Goal: Task Accomplishment & Management: Use online tool/utility

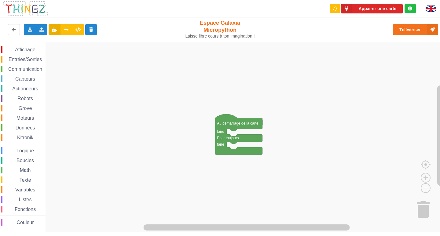
click at [26, 51] on span "Affichage" at bounding box center [25, 49] width 22 height 5
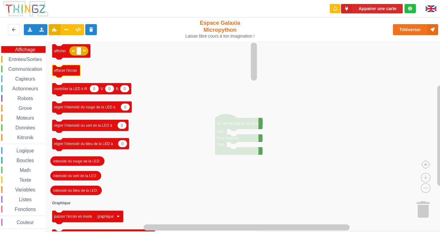
click at [69, 72] on text "effacer l'écran" at bounding box center [65, 70] width 23 height 4
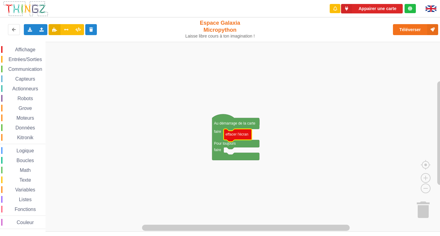
click at [24, 49] on span "Affichage" at bounding box center [25, 49] width 22 height 5
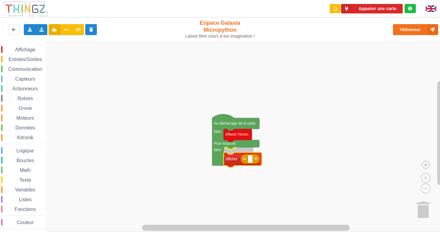
click at [240, 159] on div "Affichage Entrées/Sorties Communication Capteurs Actionneurs Robots Grove Moteu…" at bounding box center [222, 137] width 444 height 190
click at [251, 159] on icon "Espace de travail de Blocky" at bounding box center [243, 154] width 38 height 15
click at [249, 158] on rect "Espace de travail de Blocky" at bounding box center [250, 154] width 5 height 8
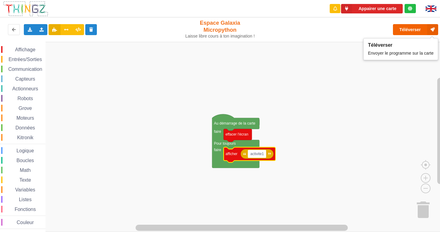
type input "activite1"
click at [417, 27] on button "Téléverser" at bounding box center [415, 29] width 45 height 11
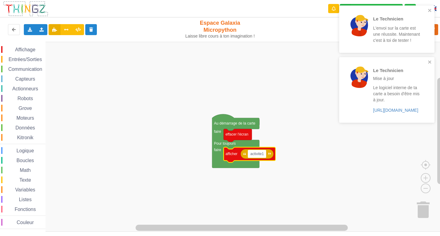
click at [427, 62] on div "Le Technicien Mise à jour Le logiciel interne de ta carte a besoin d'être mis à…" at bounding box center [384, 90] width 86 height 60
click at [431, 9] on icon "close" at bounding box center [430, 10] width 4 height 5
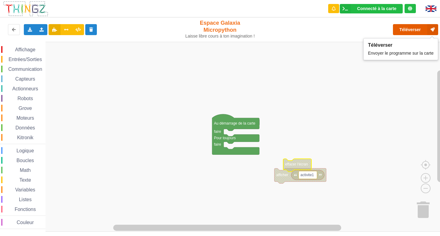
click at [421, 33] on button "Téléverser" at bounding box center [415, 29] width 45 height 11
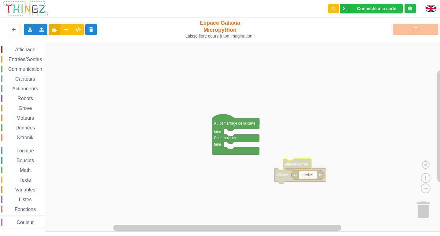
click at [322, 128] on rect "Espace de travail de Blocky" at bounding box center [222, 137] width 444 height 190
click at [321, 128] on rect "Espace de travail de Blocky" at bounding box center [222, 137] width 444 height 190
click at [320, 128] on rect "Espace de travail de Blocky" at bounding box center [222, 137] width 444 height 190
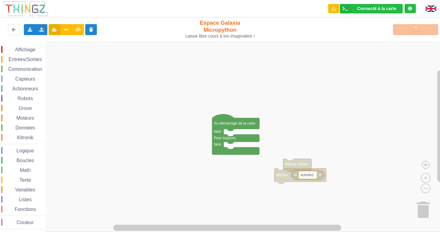
click at [320, 128] on rect "Espace de travail de Blocky" at bounding box center [222, 137] width 444 height 190
click at [315, 124] on rect "Espace de travail de Blocky" at bounding box center [222, 137] width 444 height 190
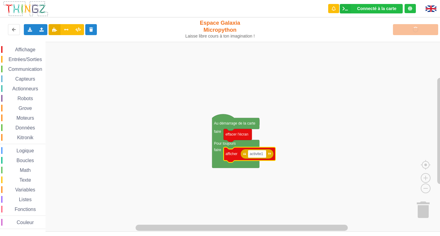
click at [422, 27] on div "Téléverser" at bounding box center [352, 30] width 181 height 20
click at [421, 29] on div "Téléverser" at bounding box center [352, 30] width 181 height 20
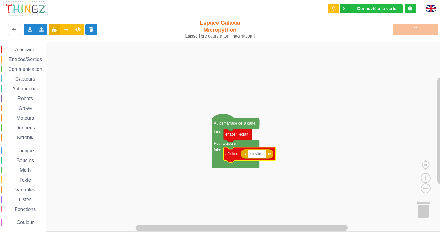
click at [421, 29] on div "Téléverser" at bounding box center [352, 30] width 181 height 20
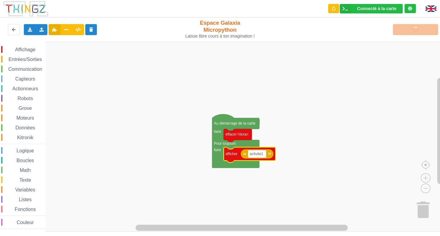
click at [40, 14] on img at bounding box center [26, 9] width 46 height 16
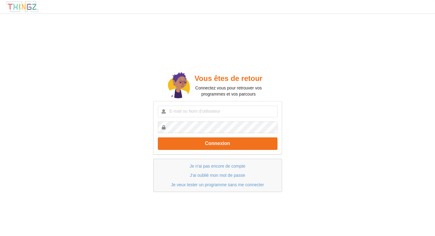
click at [37, 7] on img at bounding box center [22, 7] width 33 height 12
click at [206, 171] on div "Je n'ai pas encore de compte J'ai oublié mon mot de passe Je veux tester un pro…" at bounding box center [217, 175] width 129 height 33
click at [208, 168] on link "Je n'ai pas encore de compte" at bounding box center [218, 166] width 56 height 5
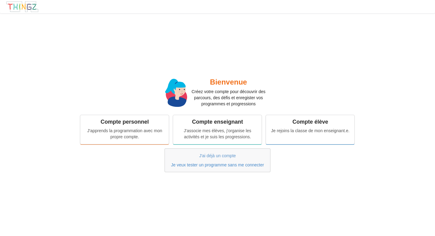
click at [208, 166] on link "Je veux tester un programme sans me connecter" at bounding box center [217, 164] width 93 height 5
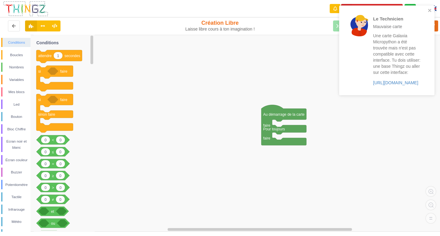
click at [14, 42] on div "Conditions" at bounding box center [16, 42] width 28 height 6
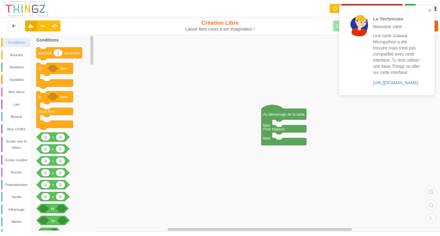
click at [15, 44] on div "Conditions" at bounding box center [16, 42] width 28 height 6
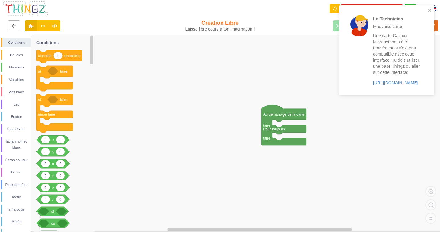
click at [10, 23] on button at bounding box center [14, 25] width 12 height 11
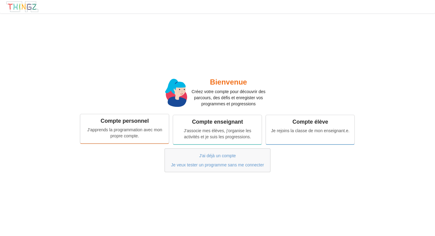
click at [142, 128] on div "J'apprends la programmation avec mon propre compte." at bounding box center [125, 133] width 80 height 12
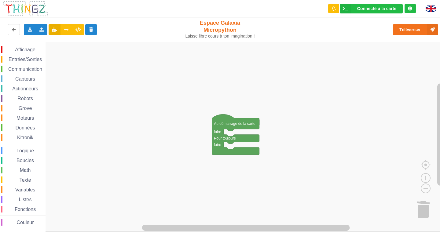
click at [24, 49] on span "Affichage" at bounding box center [25, 49] width 22 height 5
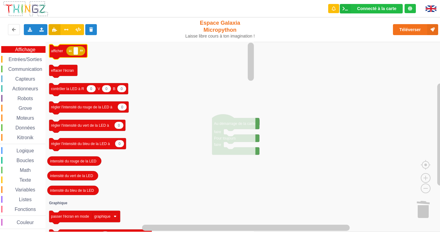
click at [59, 57] on icon "Espace de travail de Blocky" at bounding box center [68, 51] width 38 height 15
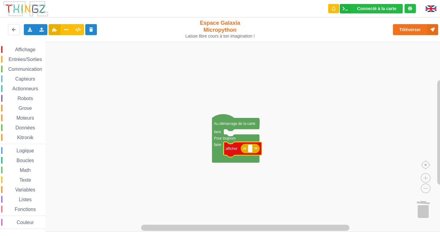
click at [29, 47] on span "Affichage" at bounding box center [25, 49] width 22 height 5
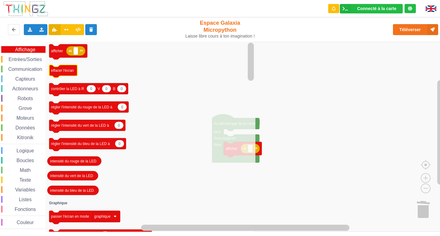
click at [64, 70] on text "effacer l'écran" at bounding box center [62, 70] width 23 height 4
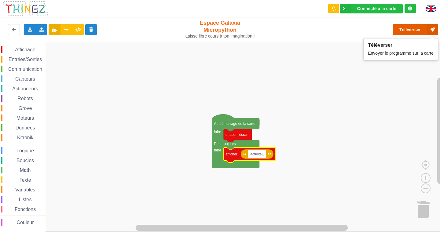
click at [421, 29] on button "Téléverser" at bounding box center [415, 29] width 45 height 11
click at [261, 153] on input "activite1" at bounding box center [257, 154] width 18 height 8
type input "activite 1"
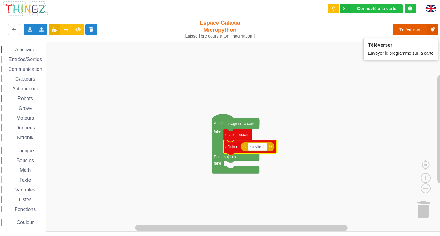
click at [417, 28] on button "Téléverser" at bounding box center [415, 29] width 45 height 11
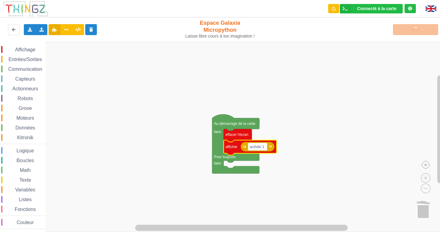
click at [21, 52] on span "Affichage" at bounding box center [25, 49] width 22 height 5
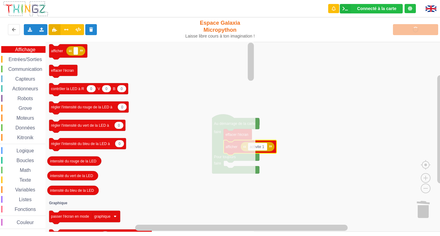
click at [23, 58] on span "Entrées/Sorties" at bounding box center [25, 59] width 35 height 5
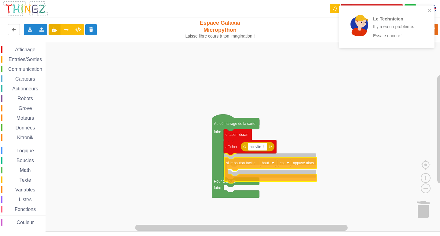
click at [246, 164] on div "Affichage Entrées/Sorties Communication Capteurs Actionneurs Robots Grove Moteu…" at bounding box center [222, 137] width 444 height 190
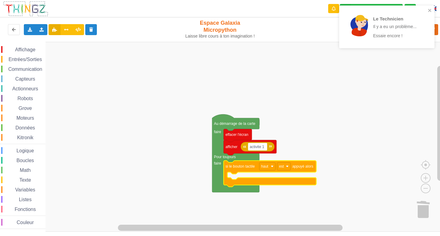
click at [21, 79] on span "Capteurs" at bounding box center [25, 78] width 22 height 5
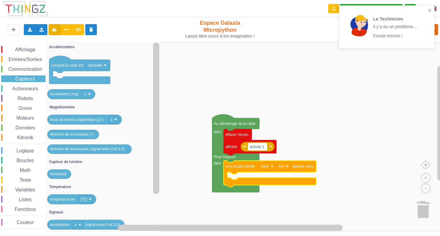
click at [27, 88] on span "Actionneurs" at bounding box center [25, 88] width 28 height 5
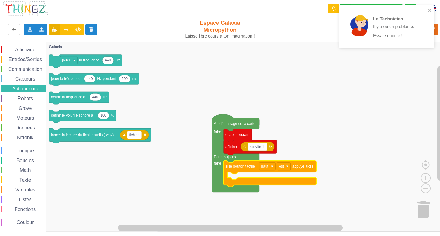
click at [24, 67] on span "Communication" at bounding box center [25, 69] width 36 height 5
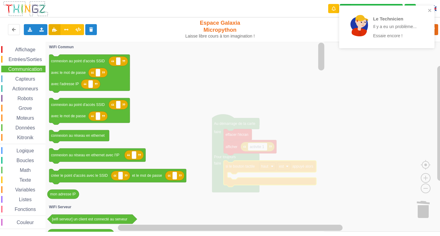
click at [25, 62] on div "Entrées/Sorties" at bounding box center [23, 59] width 44 height 7
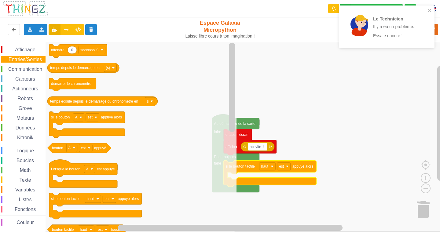
click at [25, 56] on div "Entrées/Sorties" at bounding box center [23, 59] width 44 height 7
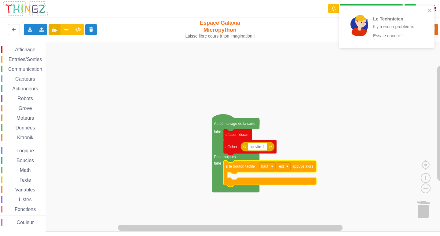
click at [26, 50] on span "Affichage" at bounding box center [25, 49] width 22 height 5
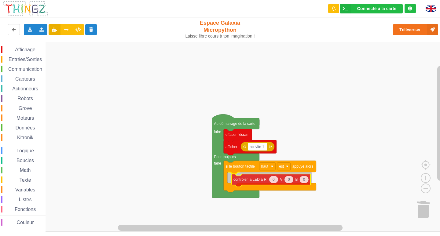
click at [250, 183] on div "Affichage Entrées/Sorties Communication Capteurs Actionneurs Robots Grove Moteu…" at bounding box center [222, 137] width 444 height 190
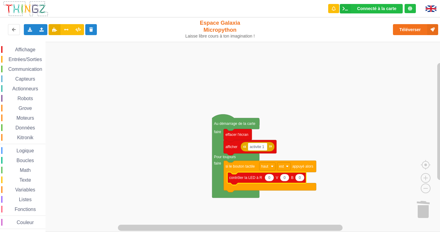
click at [301, 179] on icon "Espace de travail de Blocky" at bounding box center [299, 177] width 9 height 7
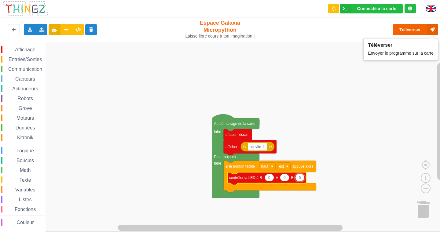
type input "5"
click at [403, 28] on button "Téléverser" at bounding box center [415, 29] width 45 height 11
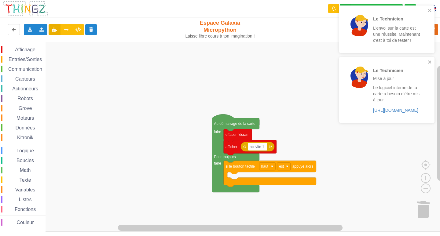
click at [24, 79] on span "Capteurs" at bounding box center [25, 78] width 22 height 5
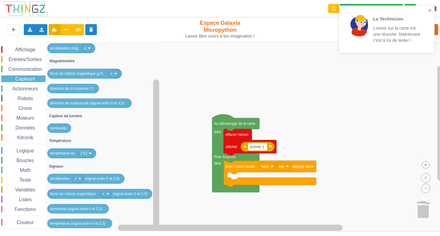
click at [28, 90] on span "Actionneurs" at bounding box center [25, 88] width 28 height 5
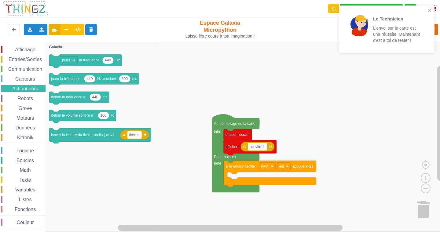
click at [24, 47] on div "Affichage" at bounding box center [23, 49] width 44 height 7
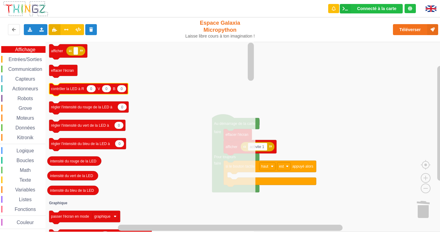
click at [75, 90] on text "contrôler la LED à R" at bounding box center [67, 89] width 33 height 4
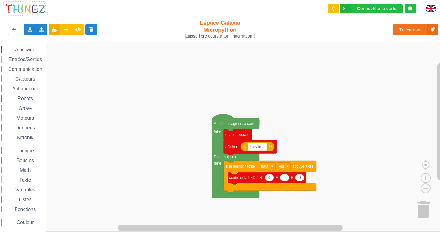
click at [271, 179] on icon "Espace de travail de Blocky" at bounding box center [268, 177] width 9 height 7
type input "5"
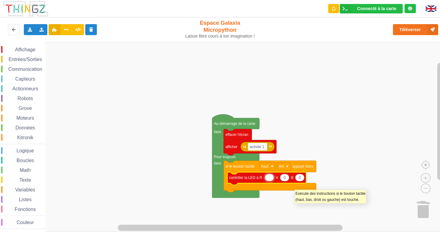
type input "0"
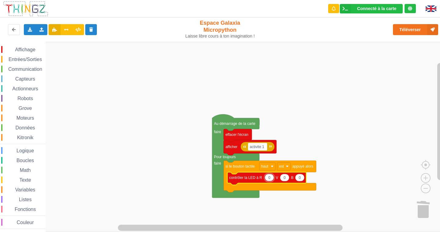
click at [17, 52] on div "Affichage" at bounding box center [23, 49] width 44 height 7
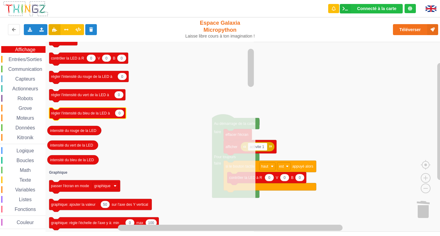
click at [80, 114] on text "régler l'intensité du bleu de la LED à" at bounding box center [80, 113] width 59 height 4
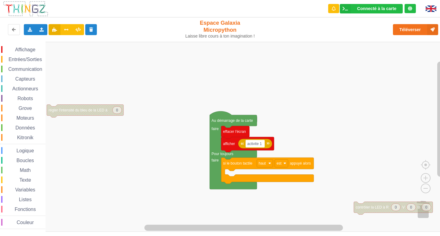
click at [373, 214] on div "Affichage Entrées/Sorties Communication Capteurs Actionneurs Robots Grove Moteu…" at bounding box center [222, 137] width 444 height 190
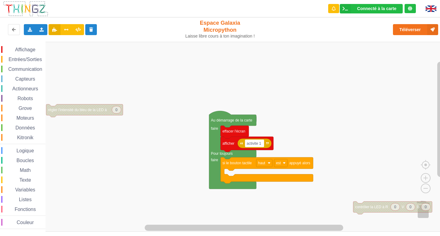
click at [372, 210] on icon "Espace de travail de Blocky" at bounding box center [392, 208] width 79 height 13
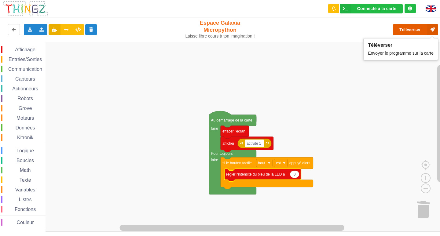
click at [422, 28] on button "Téléverser" at bounding box center [415, 29] width 45 height 11
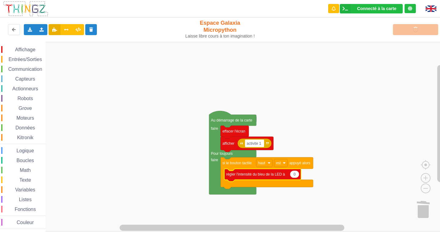
click at [295, 174] on text "0" at bounding box center [294, 174] width 2 height 4
type input "10"
drag, startPoint x: 363, startPoint y: 23, endPoint x: 365, endPoint y: 31, distance: 9.0
click at [364, 29] on div "Téléverser" at bounding box center [352, 30] width 181 height 20
click at [382, 55] on rect "Espace de travail de Blocky" at bounding box center [222, 137] width 444 height 190
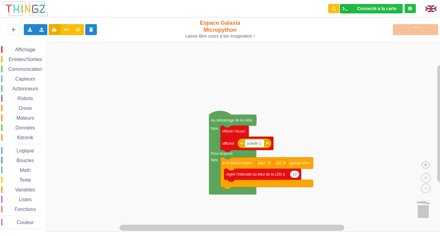
click at [405, 29] on div "Téléverser" at bounding box center [352, 30] width 181 height 20
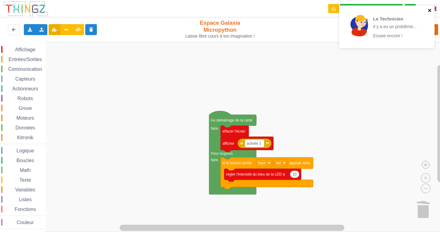
click at [429, 9] on icon "close" at bounding box center [429, 10] width 3 height 3
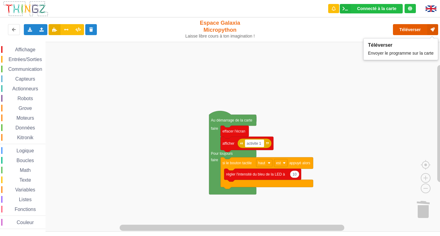
click at [417, 28] on button "Téléverser" at bounding box center [415, 29] width 45 height 11
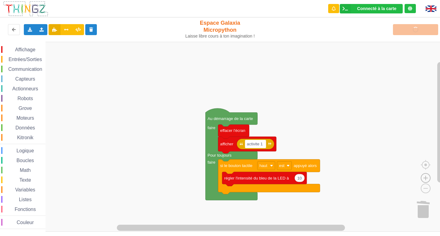
click at [426, 178] on image "Espace de travail de Blocky" at bounding box center [425, 164] width 29 height 38
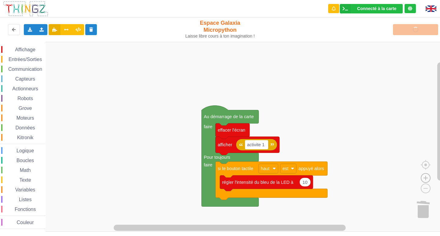
click at [426, 178] on image "Espace de travail de Blocky" at bounding box center [425, 164] width 29 height 38
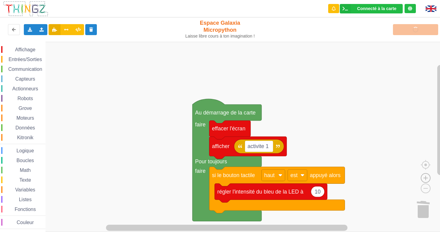
click at [426, 178] on image "Espace de travail de Blocky" at bounding box center [425, 164] width 29 height 38
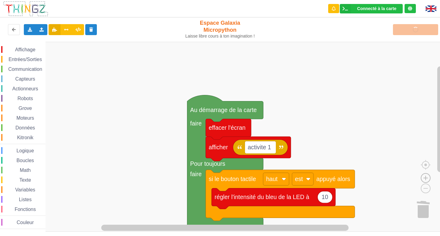
click at [426, 178] on image "Espace de travail de Blocky" at bounding box center [425, 164] width 29 height 38
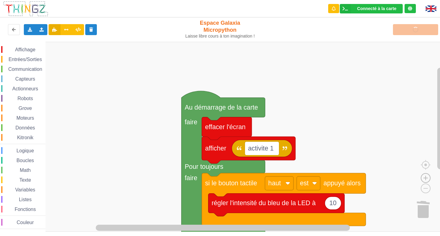
click at [426, 178] on image "Espace de travail de Blocky" at bounding box center [425, 164] width 29 height 38
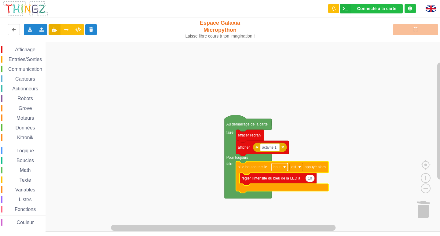
click at [282, 168] on rect "Espace de travail de Blocky" at bounding box center [279, 167] width 16 height 8
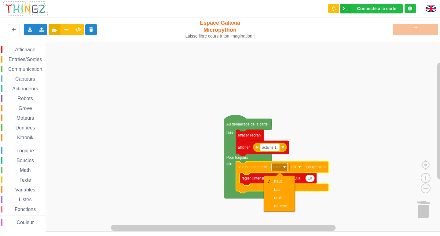
click at [280, 167] on text "haut" at bounding box center [276, 167] width 7 height 4
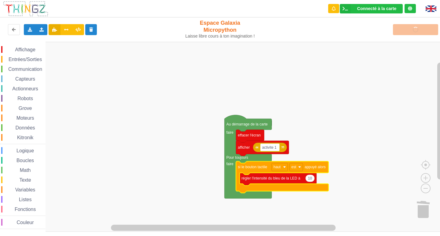
click at [324, 152] on rect "Espace de travail de Blocky" at bounding box center [222, 137] width 444 height 190
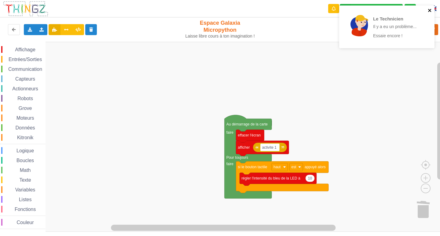
click at [428, 11] on icon "close" at bounding box center [429, 10] width 3 height 3
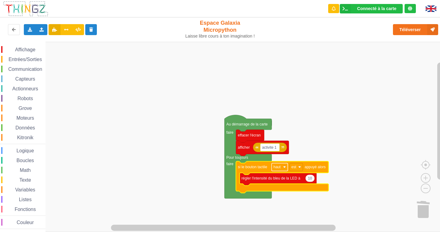
click at [284, 168] on image "Espace de travail de Blocky" at bounding box center [284, 167] width 3 height 3
click at [316, 134] on rect "Espace de travail de Blocky" at bounding box center [222, 137] width 444 height 190
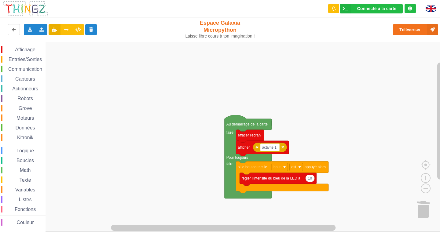
click at [21, 58] on span "Entrées/Sorties" at bounding box center [25, 59] width 35 height 5
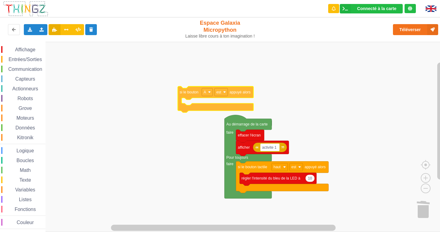
click at [244, 95] on div "Affichage Entrées/Sorties Communication Capteurs Actionneurs Robots Grove Moteu…" at bounding box center [222, 137] width 444 height 190
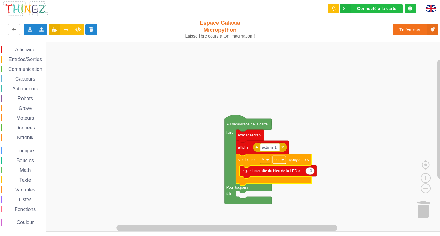
click at [275, 161] on text "est" at bounding box center [276, 160] width 5 height 4
click at [295, 163] on icon "Espace de travail de Blocky" at bounding box center [273, 170] width 75 height 32
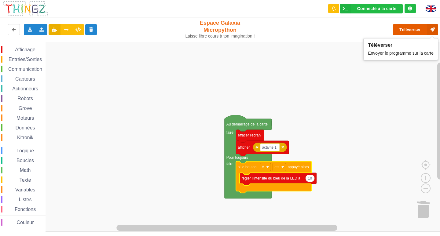
click at [411, 31] on button "Téléverser" at bounding box center [415, 29] width 45 height 11
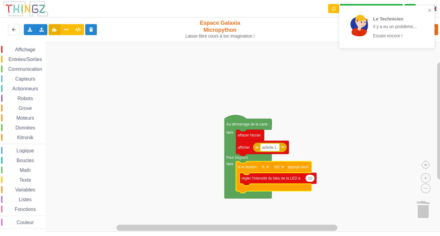
click at [396, 75] on rect "Espace de travail de Blocky" at bounding box center [222, 137] width 444 height 190
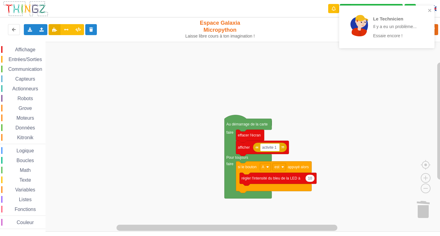
click at [396, 75] on rect "Espace de travail de Blocky" at bounding box center [222, 137] width 444 height 190
click at [428, 12] on icon "close" at bounding box center [430, 10] width 4 height 5
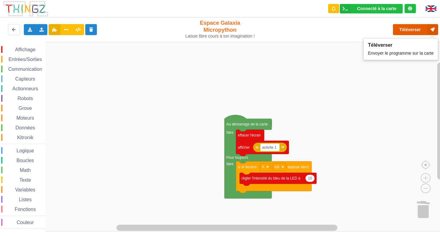
click at [413, 30] on button "Téléverser" at bounding box center [415, 29] width 45 height 11
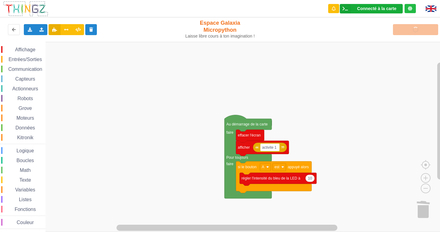
click at [389, 8] on div "Connecté à la carte" at bounding box center [376, 8] width 39 height 4
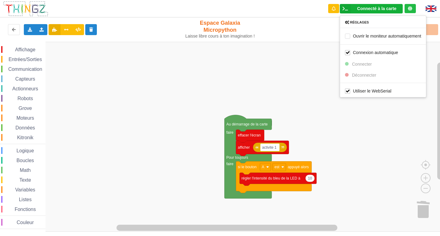
click at [323, 65] on rect "Espace de travail de Blocky" at bounding box center [222, 137] width 444 height 190
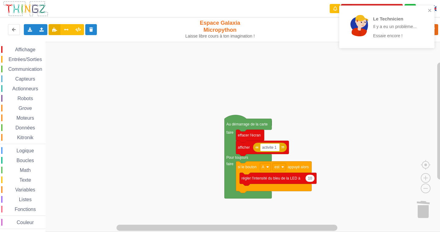
click at [389, 77] on rect "Espace de travail de Blocky" at bounding box center [222, 137] width 444 height 190
click at [429, 11] on icon "close" at bounding box center [429, 10] width 3 height 3
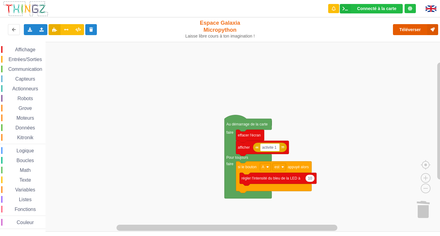
click at [412, 30] on button "Téléverser" at bounding box center [415, 29] width 45 height 11
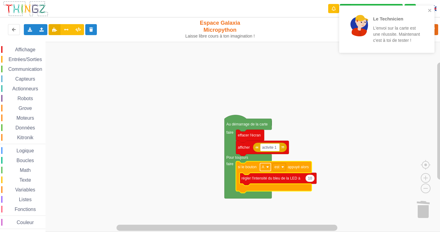
click at [266, 169] on rect "Espace de travail de Blocky" at bounding box center [265, 167] width 11 height 8
click at [269, 187] on div "B" at bounding box center [265, 189] width 28 height 8
click at [261, 181] on icon "Espace de travail de Blocky" at bounding box center [277, 179] width 77 height 13
click at [269, 171] on rect "Espace de travail de Blocky" at bounding box center [265, 167] width 11 height 8
click at [264, 182] on div "A" at bounding box center [267, 181] width 15 height 5
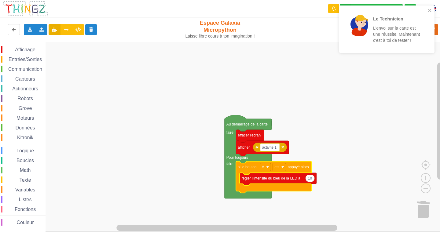
click at [25, 59] on span "Entrées/Sorties" at bounding box center [25, 59] width 35 height 5
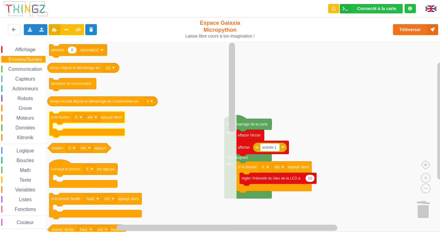
click at [108, 119] on text "appuyé alors" at bounding box center [111, 117] width 21 height 4
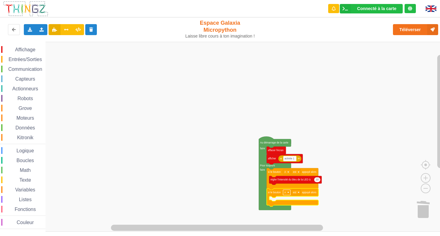
click at [289, 193] on image "Espace de travail de Blocky" at bounding box center [288, 192] width 2 height 2
click at [284, 209] on div "B" at bounding box center [286, 213] width 28 height 8
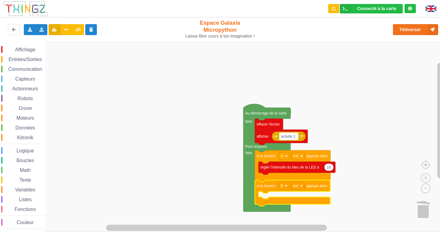
click at [20, 50] on span "Affichage" at bounding box center [25, 49] width 22 height 5
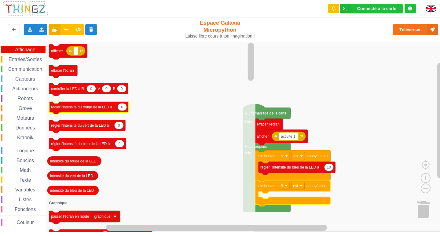
click at [81, 111] on icon "Espace de travail de Blocky" at bounding box center [88, 108] width 79 height 13
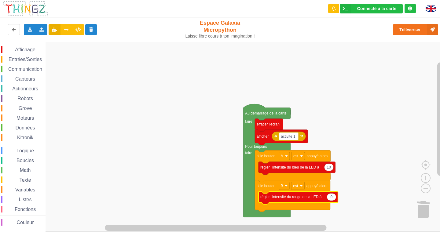
click at [332, 198] on text "0" at bounding box center [331, 197] width 2 height 4
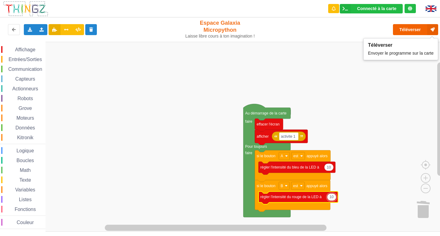
type input "10"
click at [409, 28] on button "Téléverser" at bounding box center [415, 29] width 45 height 11
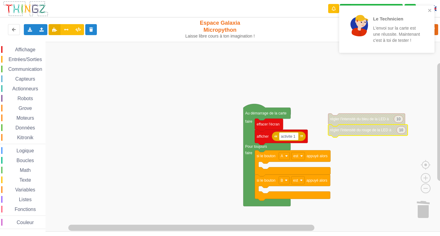
click at [20, 47] on span "Affichage" at bounding box center [25, 49] width 22 height 5
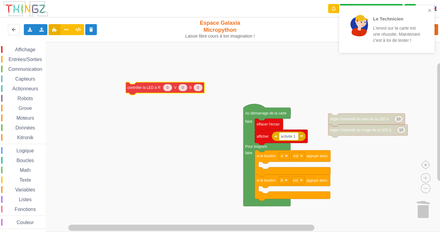
click at [167, 90] on div "Affichage Entrées/Sorties Communication Capteurs Actionneurs Robots Grove Moteu…" at bounding box center [222, 137] width 444 height 190
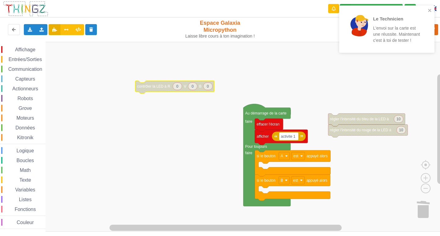
click at [23, 49] on span "Affichage" at bounding box center [25, 49] width 22 height 5
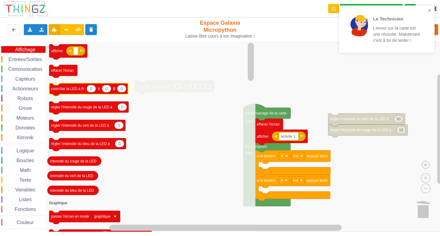
click at [59, 92] on icon "Espace de travail de Blocky" at bounding box center [88, 89] width 79 height 13
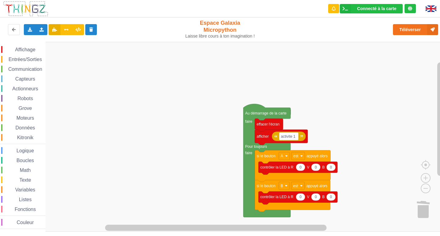
click at [422, 212] on image "Espace de travail de Blocky" at bounding box center [430, 209] width 29 height 38
click at [331, 97] on rect "Espace de travail de Blocky" at bounding box center [222, 137] width 444 height 190
click at [302, 169] on icon "Espace de travail de Blocky" at bounding box center [300, 167] width 9 height 7
type input "100"
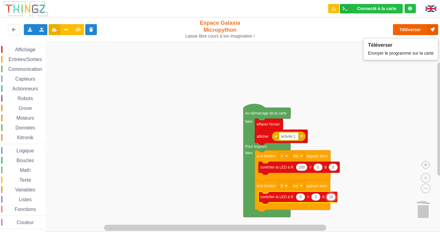
type input "10"
click at [407, 28] on button "Téléverser" at bounding box center [415, 29] width 45 height 11
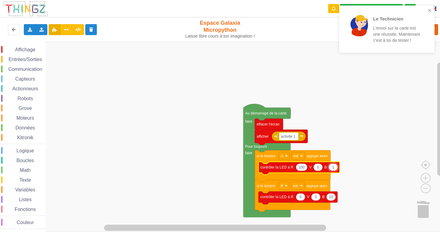
type input "10"
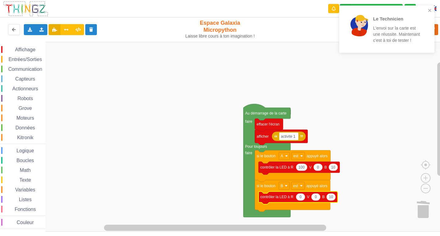
click at [301, 200] on icon "Espace de travail de Blocky" at bounding box center [300, 196] width 9 height 7
type input "100"
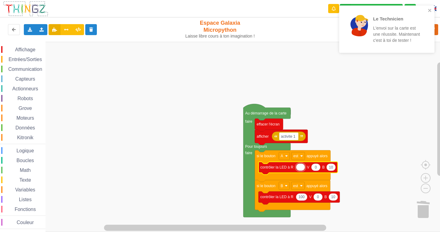
type input "0"
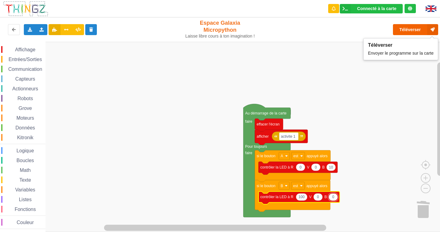
type input "0"
click at [409, 30] on button "Téléverser" at bounding box center [415, 29] width 45 height 11
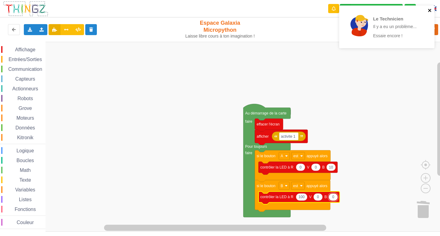
click at [430, 12] on icon "close" at bounding box center [430, 10] width 4 height 5
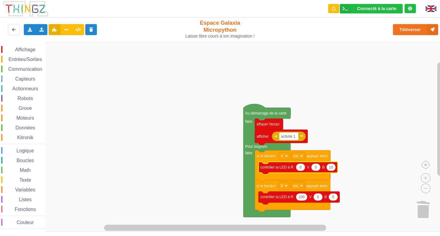
click at [301, 169] on text "0" at bounding box center [300, 167] width 2 height 4
type input "100"
click at [332, 169] on text "10" at bounding box center [333, 167] width 4 height 4
type input "0"
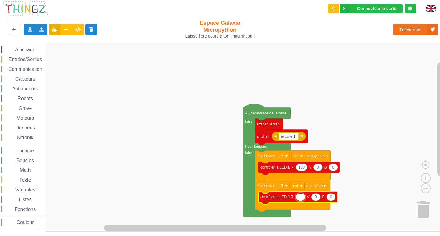
type input "0"
click at [329, 198] on icon "Espace de travail de Blocky" at bounding box center [330, 196] width 9 height 7
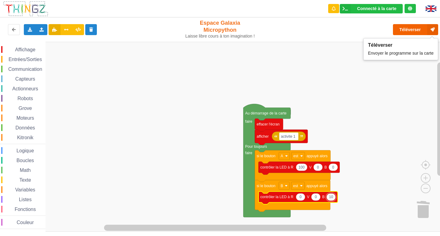
type input "10"
click at [413, 31] on button "Téléverser" at bounding box center [415, 29] width 45 height 11
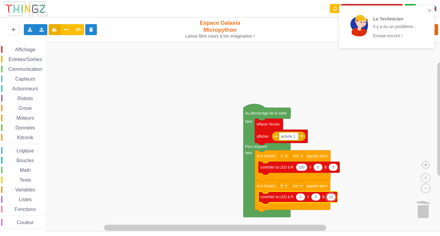
click at [314, 199] on icon "Espace de travail de Blocky" at bounding box center [315, 196] width 9 height 7
click at [343, 182] on rect "Espace de travail de Blocky" at bounding box center [222, 137] width 444 height 190
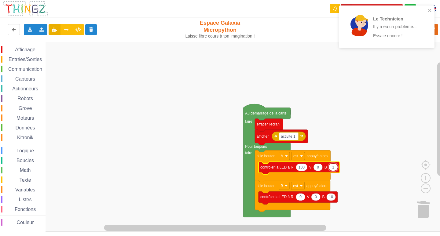
type input "10"
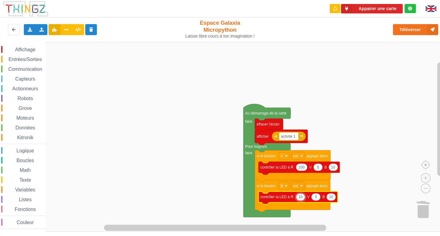
type input "100"
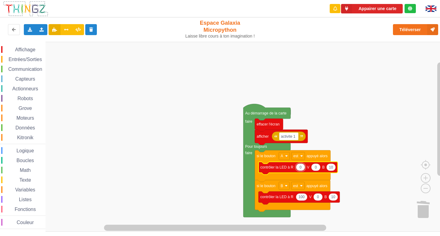
type input "0"
click at [351, 163] on rect "Espace de travail de Blocky" at bounding box center [222, 137] width 444 height 190
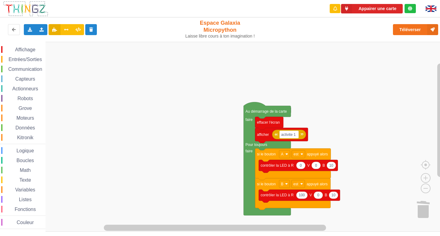
click at [348, 148] on div "Affichage Entrées/Sorties Communication Capteurs Actionneurs Robots Grove Moteu…" at bounding box center [222, 137] width 444 height 190
click at [359, 136] on div "Affichage Entrées/Sorties Communication Capteurs Actionneurs Robots Grove Moteu…" at bounding box center [222, 137] width 444 height 190
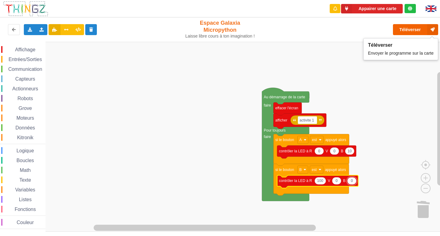
type input "0"
click at [412, 27] on button "Téléverser" at bounding box center [415, 29] width 45 height 11
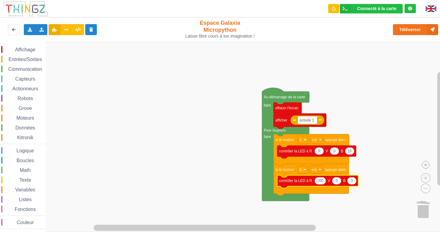
click at [180, 109] on rect "Espace de travail de Blocky" at bounding box center [222, 137] width 444 height 190
click at [28, 46] on div "Affichage" at bounding box center [23, 49] width 44 height 7
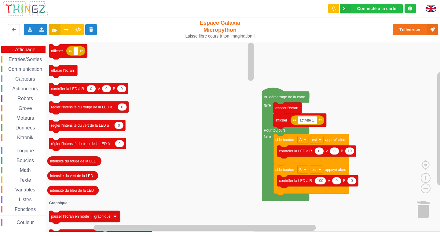
click at [23, 60] on span "Entrées/Sorties" at bounding box center [25, 59] width 35 height 5
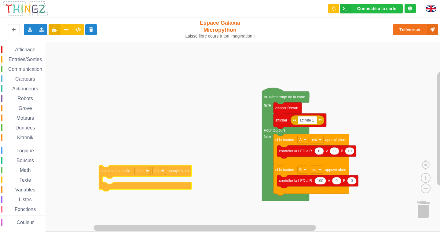
click at [194, 115] on div "Affichage Entrées/Sorties Communication Capteurs Actionneurs Robots Grove Moteu…" at bounding box center [222, 137] width 444 height 190
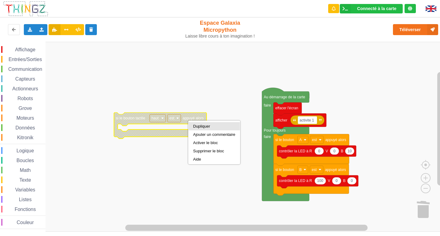
click at [205, 126] on div "Dupliquer" at bounding box center [214, 126] width 42 height 5
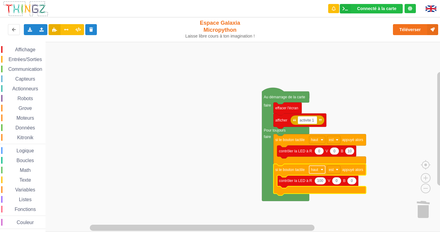
click at [317, 166] on rect "Espace de travail de Blocky" at bounding box center [317, 170] width 16 height 8
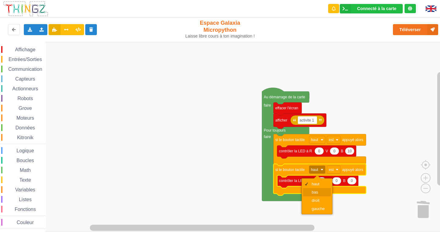
click at [317, 189] on div "bas" at bounding box center [317, 192] width 28 height 8
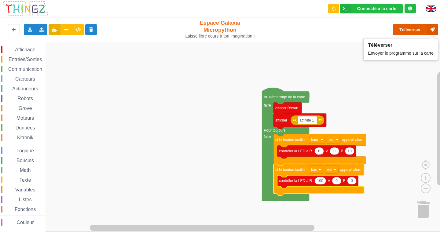
click at [410, 26] on button "Téléverser" at bounding box center [415, 29] width 45 height 11
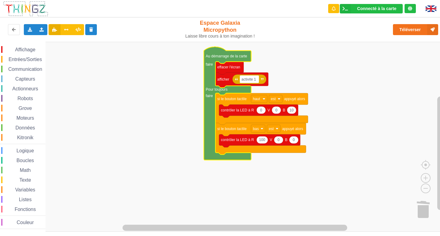
click at [31, 61] on span "Entrées/Sorties" at bounding box center [25, 59] width 35 height 5
click at [373, 111] on rect "Espace de travail de Blocky" at bounding box center [222, 137] width 444 height 190
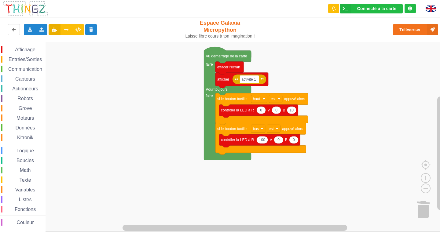
click at [17, 49] on span "Affichage" at bounding box center [25, 49] width 22 height 5
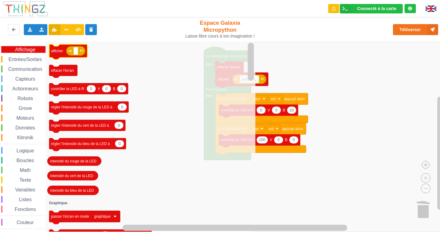
click at [51, 52] on text "afficher" at bounding box center [57, 51] width 12 height 4
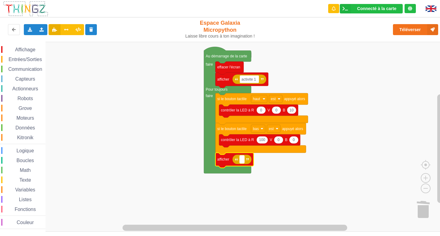
click at [242, 161] on text "Espace de travail de Blocky" at bounding box center [241, 159] width 1 height 4
click at [412, 6] on div at bounding box center [409, 8] width 11 height 9
click at [431, 10] on img at bounding box center [430, 8] width 11 height 6
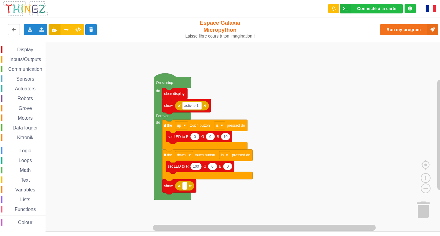
click at [430, 11] on img at bounding box center [430, 8] width 11 height 7
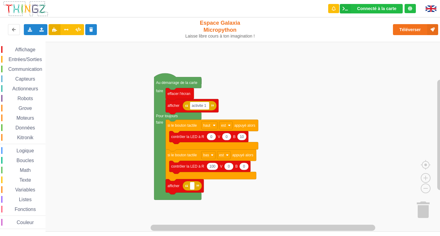
click at [432, 11] on img at bounding box center [430, 8] width 11 height 6
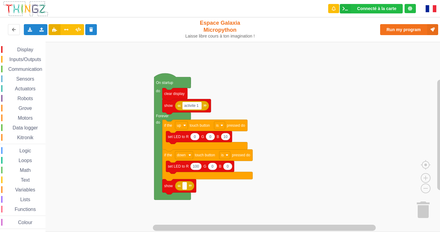
click at [432, 9] on img at bounding box center [430, 8] width 11 height 7
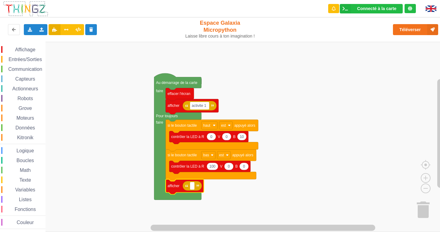
click at [36, 59] on span "Entrées/Sorties" at bounding box center [25, 59] width 35 height 5
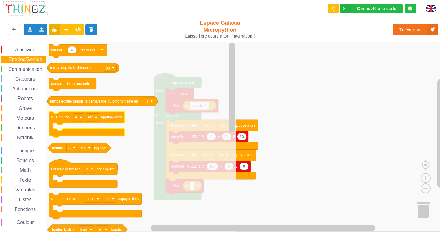
click at [63, 119] on text "si le bouton" at bounding box center [60, 117] width 19 height 4
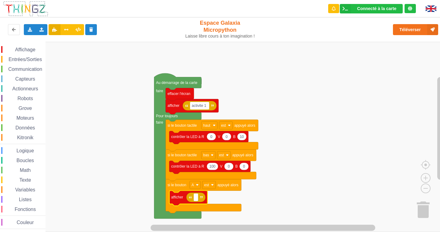
click at [31, 56] on div "Affichage Entrées/Sorties Communication Capteurs Actionneurs Robots Grove Moteu…" at bounding box center [23, 137] width 46 height 183
click at [34, 59] on span "Entrées/Sorties" at bounding box center [25, 59] width 35 height 5
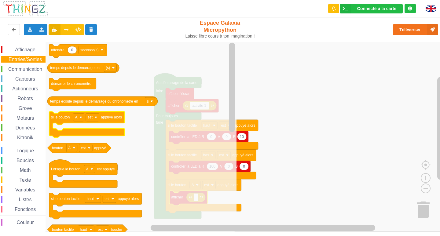
click at [62, 116] on text "si le bouton" at bounding box center [60, 117] width 19 height 4
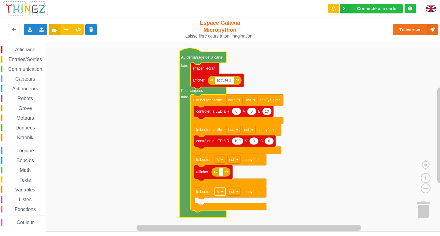
click at [222, 193] on image "Espace de travail de Blocky" at bounding box center [222, 191] width 3 height 3
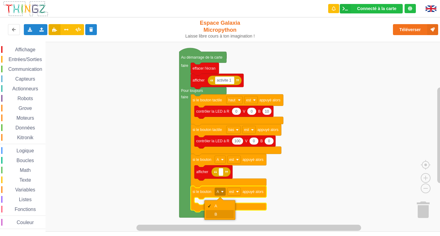
click at [215, 212] on div "B" at bounding box center [220, 214] width 28 height 8
click at [31, 52] on span "Affichage" at bounding box center [25, 49] width 22 height 5
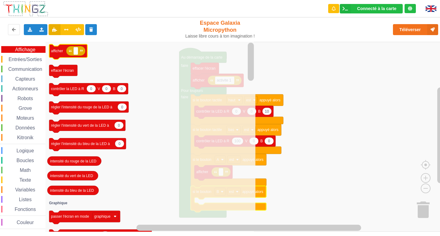
click at [66, 50] on icon "Espace de travail de Blocky" at bounding box center [68, 51] width 38 height 15
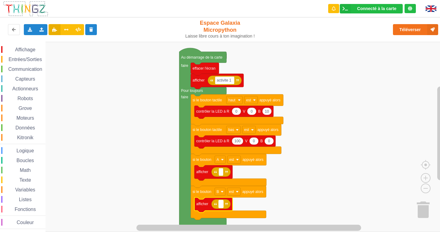
click at [220, 206] on text "Espace de travail de Blocky" at bounding box center [220, 204] width 1 height 4
type input "acivite 1"
click at [32, 77] on span "Capteurs" at bounding box center [25, 78] width 22 height 5
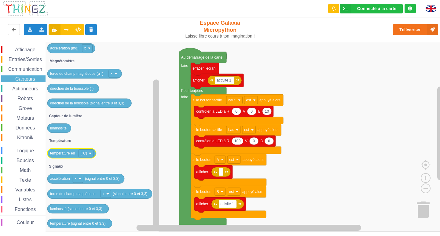
click at [69, 153] on text "température en" at bounding box center [62, 153] width 25 height 4
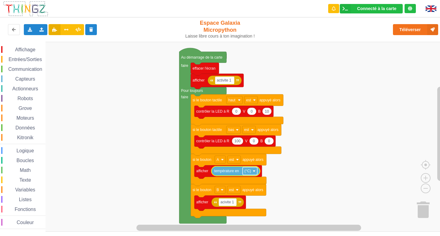
click at [255, 172] on image "Espace de travail de Blocky" at bounding box center [254, 171] width 3 height 3
click at [286, 178] on rect "Espace de travail de Blocky" at bounding box center [222, 137] width 444 height 190
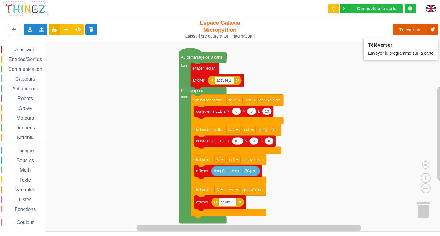
click at [424, 29] on button "Téléverser" at bounding box center [415, 29] width 45 height 11
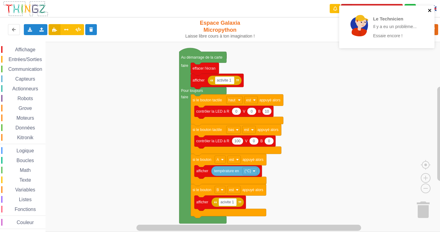
click at [430, 11] on icon "close" at bounding box center [429, 10] width 3 height 3
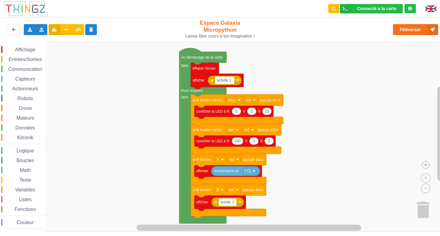
click at [421, 7] on div "Le Technicien Il y a eu un problème... Essaie encore !" at bounding box center [387, 5] width 98 height 2
click at [421, 27] on button "Téléverser" at bounding box center [415, 29] width 45 height 11
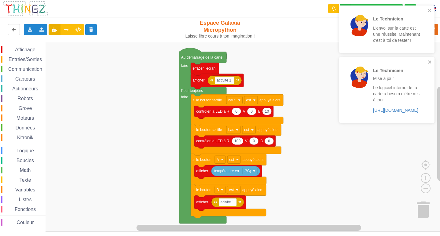
click at [20, 67] on span "Communication" at bounding box center [25, 69] width 36 height 5
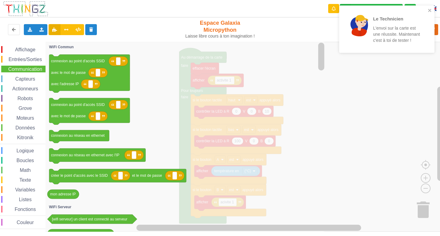
click at [312, 121] on icon "Espace de travail de Blocky" at bounding box center [186, 137] width 280 height 190
click at [349, 126] on rect "Espace de travail de Blocky" at bounding box center [222, 137] width 444 height 190
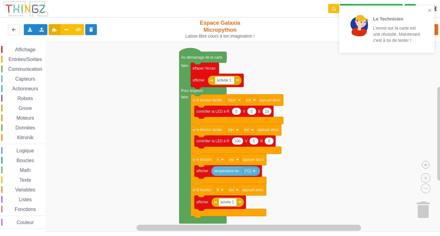
click at [27, 128] on span "Données" at bounding box center [25, 127] width 21 height 5
click at [365, 162] on rect "Espace de travail de Blocky" at bounding box center [222, 137] width 444 height 190
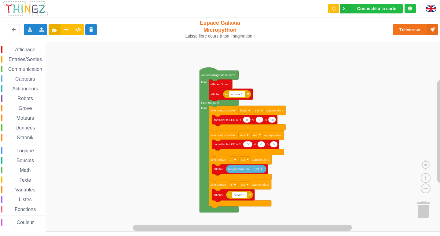
click at [26, 57] on span "Entrées/Sorties" at bounding box center [25, 59] width 35 height 5
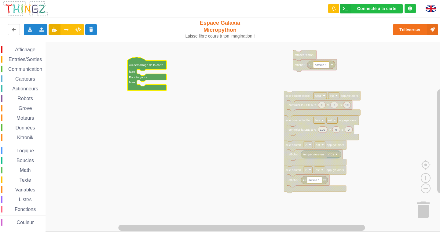
click at [42, 67] on span "Communication" at bounding box center [25, 69] width 36 height 5
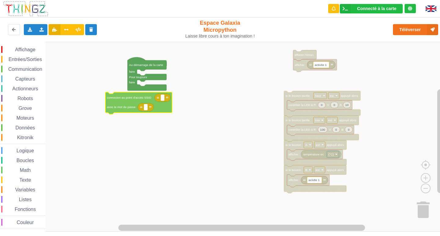
click at [123, 103] on div "Affichage Entrées/Sorties Communication Capteurs Actionneurs Robots Grove Moteu…" at bounding box center [222, 137] width 444 height 190
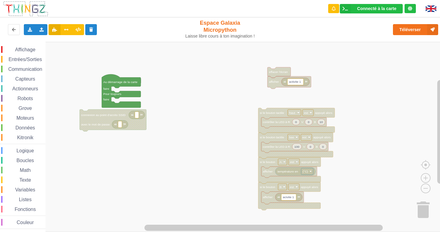
click at [102, 138] on rect "Espace de travail de Blocky" at bounding box center [222, 137] width 444 height 190
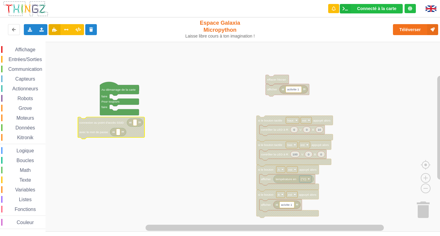
click at [98, 126] on icon "Espace de travail de Blocky" at bounding box center [111, 128] width 67 height 22
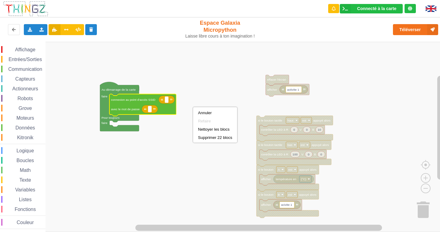
click at [219, 81] on rect "Espace de travail de Blocky" at bounding box center [222, 137] width 444 height 190
click at [167, 101] on rect "Espace de travail de Blocky" at bounding box center [167, 100] width 4 height 6
type input "NETGEAR38"
click at [150, 113] on icon "Espace de travail de Blocky" at bounding box center [150, 109] width 16 height 8
click at [150, 110] on rect "Espace de travail de Blocky" at bounding box center [150, 109] width 4 height 6
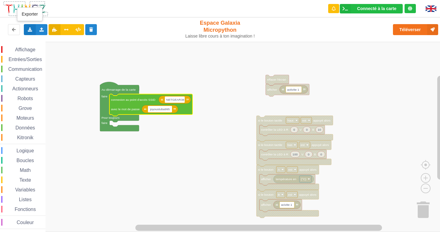
type input "joyoustuba995"
click at [30, 29] on icon at bounding box center [29, 29] width 5 height 4
click at [58, 42] on span "Exporter l'assemblage de blocs" at bounding box center [67, 40] width 59 height 5
click at [29, 30] on icon at bounding box center [29, 29] width 5 height 4
click at [42, 42] on span "Exporter l'assemblage de blocs" at bounding box center [67, 40] width 59 height 5
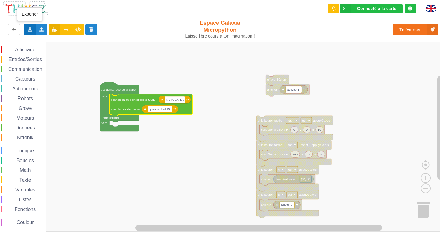
click at [30, 27] on icon at bounding box center [29, 29] width 5 height 4
drag, startPoint x: 45, startPoint y: 38, endPoint x: 97, endPoint y: 34, distance: 51.4
click at [46, 38] on div "Exporter l'assemblage de blocs" at bounding box center [79, 40] width 111 height 11
